Goal: Information Seeking & Learning: Learn about a topic

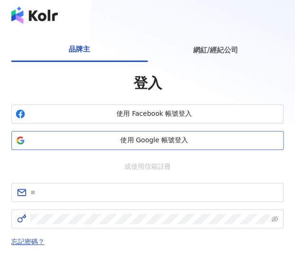
click at [158, 142] on span "使用 Google 帳號登入" at bounding box center [154, 140] width 251 height 9
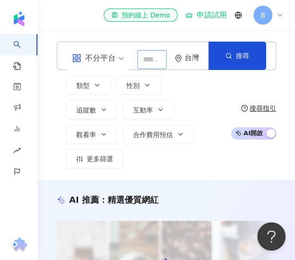
click at [155, 62] on input "search" at bounding box center [151, 59] width 29 height 19
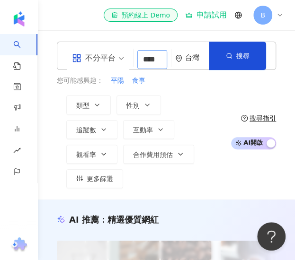
scroll to position [0, 13]
type input "**"
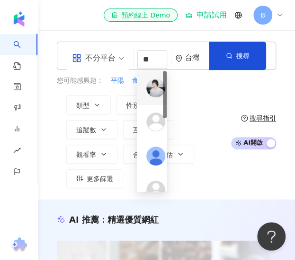
click at [152, 87] on img at bounding box center [155, 88] width 19 height 19
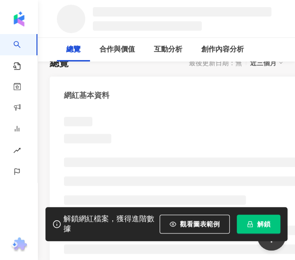
scroll to position [95, 0]
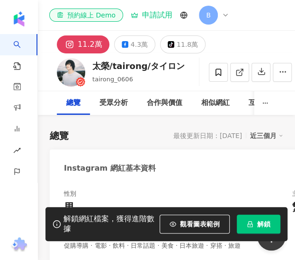
click at [239, 113] on div "相似網紅" at bounding box center [215, 103] width 47 height 24
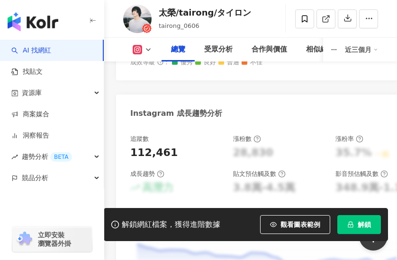
scroll to position [680, 0]
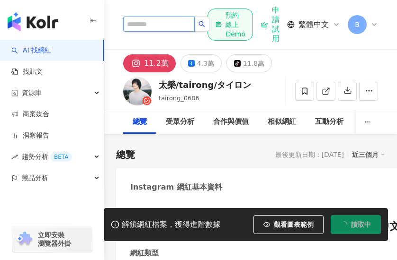
click at [141, 20] on input "search" at bounding box center [159, 24] width 72 height 15
click at [142, 21] on input "search" at bounding box center [159, 24] width 72 height 15
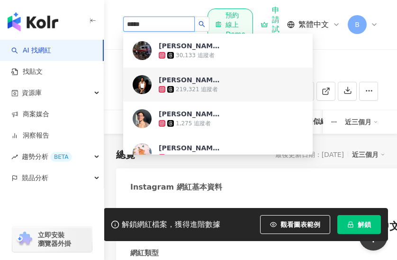
drag, startPoint x: 145, startPoint y: 24, endPoint x: 92, endPoint y: 24, distance: 52.6
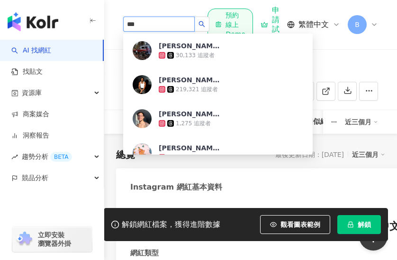
type input "***"
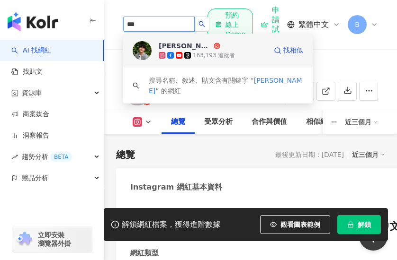
click at [256, 54] on div "163,193 追蹤者" at bounding box center [213, 55] width 108 height 9
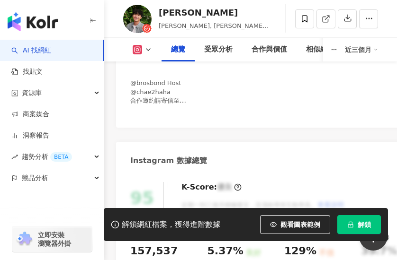
scroll to position [142, 0]
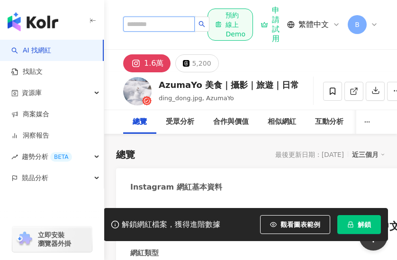
click at [158, 20] on input "search" at bounding box center [159, 24] width 72 height 15
type input "***"
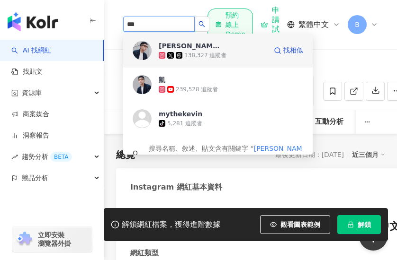
click at [200, 54] on div "138,327 追蹤者" at bounding box center [205, 56] width 42 height 8
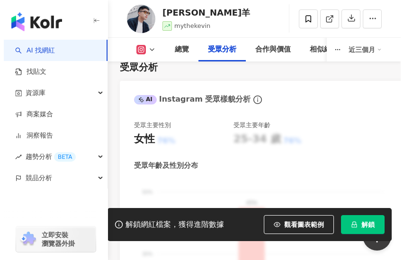
scroll to position [1326, 0]
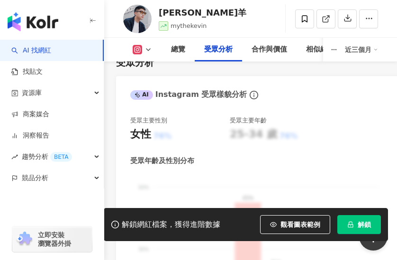
drag, startPoint x: 362, startPoint y: 219, endPoint x: 354, endPoint y: 206, distance: 14.9
click at [362, 220] on button "解鎖" at bounding box center [359, 224] width 44 height 19
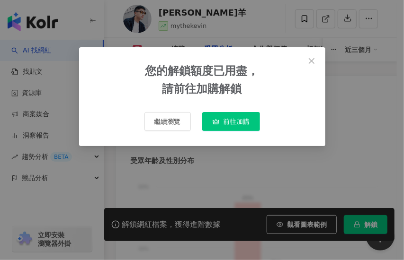
click at [232, 125] on span "前往加購" at bounding box center [237, 122] width 27 height 8
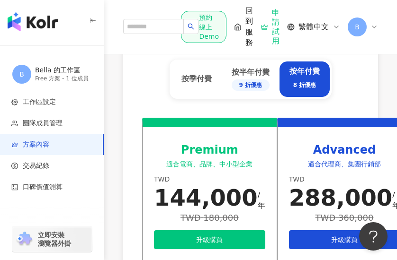
scroll to position [521, 0]
